Goal: Transaction & Acquisition: Subscribe to service/newsletter

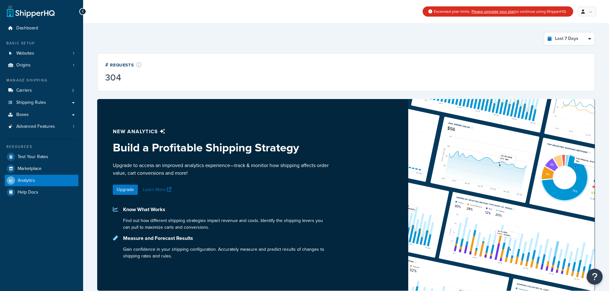
select select "last_7_days"
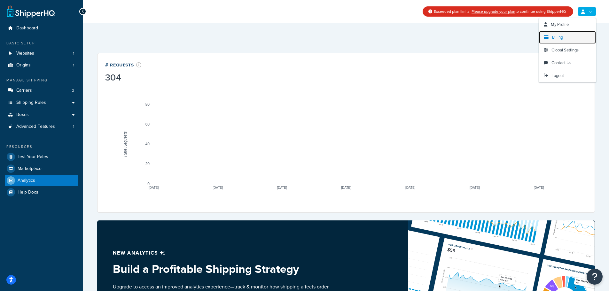
click at [570, 35] on link "Billing" at bounding box center [567, 37] width 57 height 13
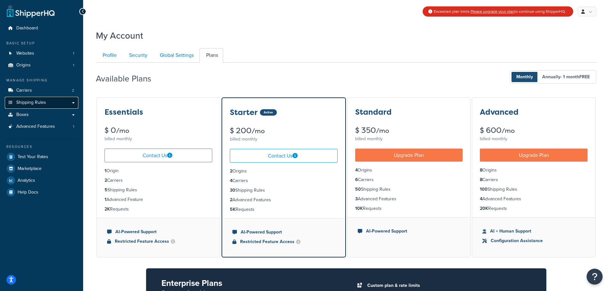
click at [61, 100] on link "Shipping Rules" at bounding box center [41, 103] width 73 height 12
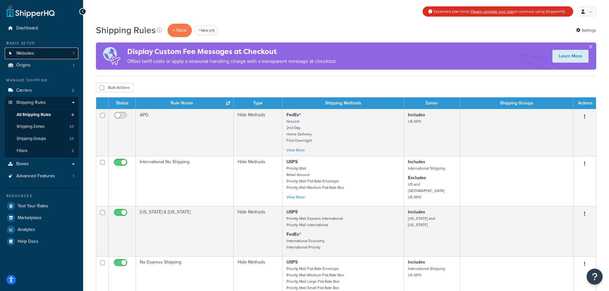
click at [39, 51] on link "Websites 1" at bounding box center [41, 54] width 73 height 12
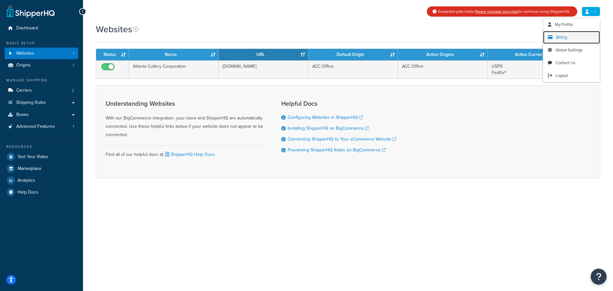
click at [556, 37] on link "Billing" at bounding box center [571, 37] width 57 height 13
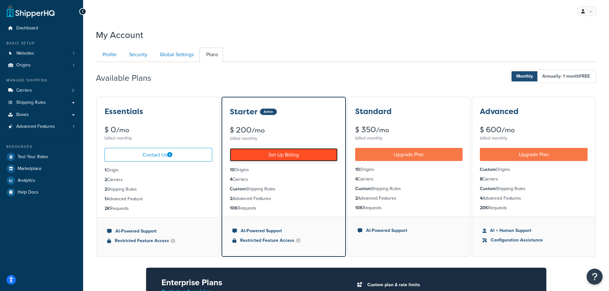
click at [278, 155] on link "Set Up Billing" at bounding box center [284, 154] width 108 height 13
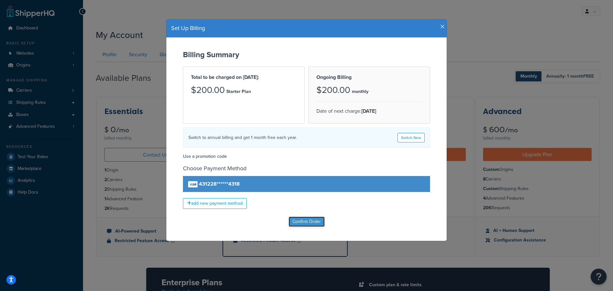
click at [304, 223] on input "Confirm Order" at bounding box center [307, 222] width 36 height 10
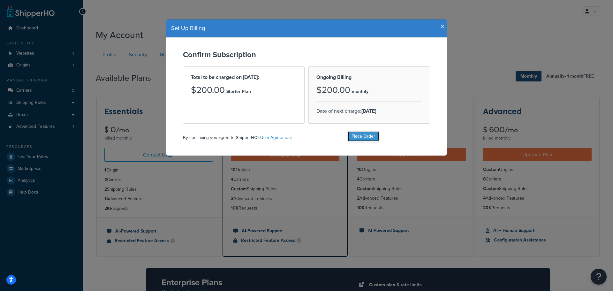
click at [362, 139] on input "Place Order" at bounding box center [363, 136] width 31 height 10
type input "Place Order"
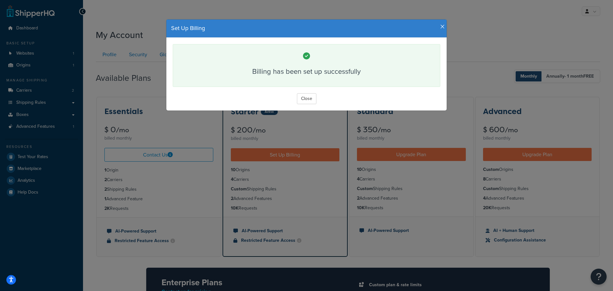
click at [173, 84] on div "Billing has been set up successfully" at bounding box center [307, 65] width 268 height 43
click at [305, 100] on button "Close" at bounding box center [306, 98] width 19 height 11
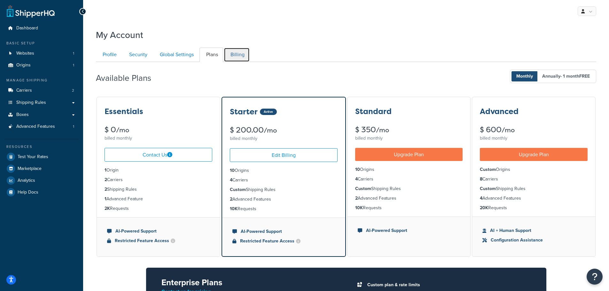
drag, startPoint x: 245, startPoint y: 55, endPoint x: 285, endPoint y: 66, distance: 42.1
click at [245, 55] on link "Billing" at bounding box center [237, 55] width 26 height 14
